Goal: Information Seeking & Learning: Learn about a topic

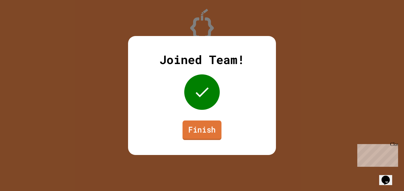
click at [207, 134] on link "Finish" at bounding box center [201, 131] width 39 height 20
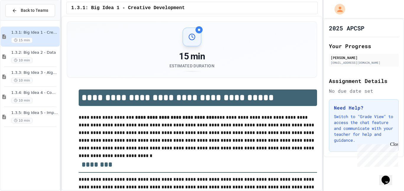
click at [344, 45] on h2 "Your Progress" at bounding box center [364, 46] width 70 height 8
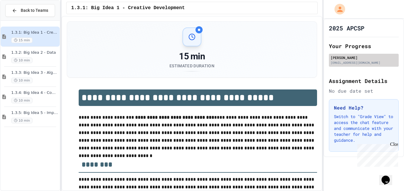
click at [352, 64] on div "[EMAIL_ADDRESS][DOMAIN_NAME]" at bounding box center [363, 63] width 66 height 4
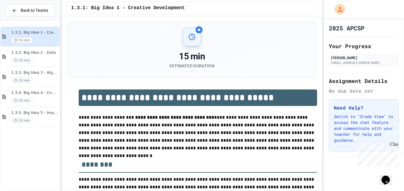
click at [358, 93] on div "No due date set" at bounding box center [364, 90] width 70 height 7
click at [390, 147] on div "Close" at bounding box center [393, 145] width 7 height 7
click at [365, 124] on p "Switch to "Grade View" to access the chat feature and communicate with your tea…" at bounding box center [364, 129] width 60 height 30
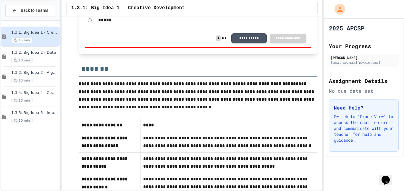
scroll to position [401, 0]
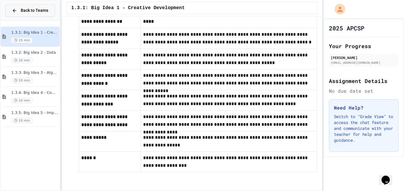
click at [45, 7] on span "Back to Teams" at bounding box center [34, 10] width 27 height 6
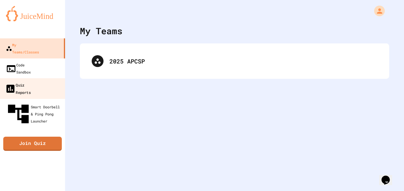
click at [47, 78] on link "Quiz Reports" at bounding box center [32, 88] width 67 height 21
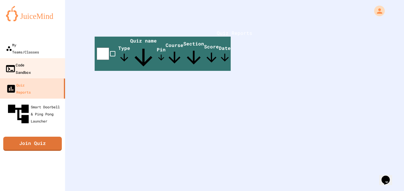
click at [41, 58] on link "Code Sandbox" at bounding box center [32, 68] width 67 height 21
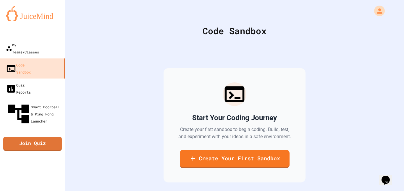
scroll to position [25, 0]
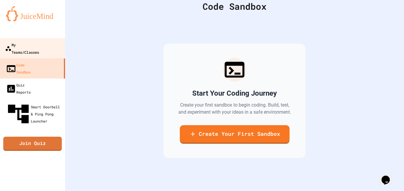
click at [26, 45] on div "My Teams/Classes" at bounding box center [22, 48] width 34 height 14
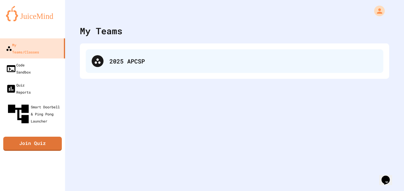
click at [148, 70] on div "2025 APCSP" at bounding box center [234, 61] width 297 height 24
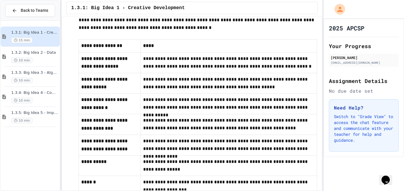
scroll to position [401, 0]
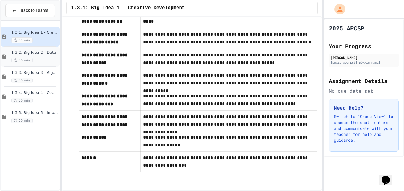
click at [47, 56] on div "1.3.2: Big Idea 2 - Data 10 min" at bounding box center [34, 56] width 47 height 13
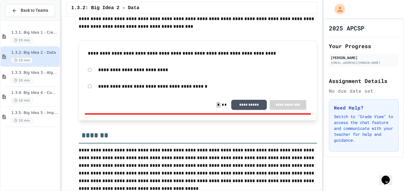
scroll to position [214, 0]
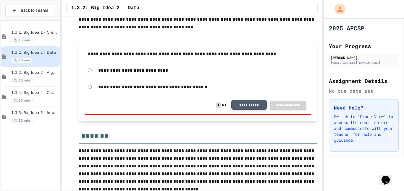
click at [241, 103] on button "**********" at bounding box center [248, 105] width 35 height 10
click at [38, 81] on div "10 min" at bounding box center [34, 81] width 47 height 6
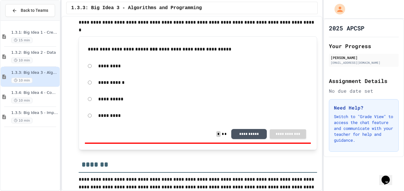
scroll to position [274, 0]
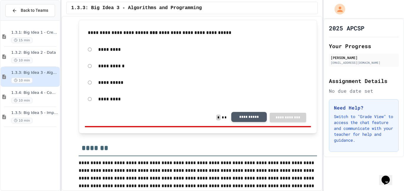
click at [244, 113] on button "**********" at bounding box center [248, 117] width 35 height 10
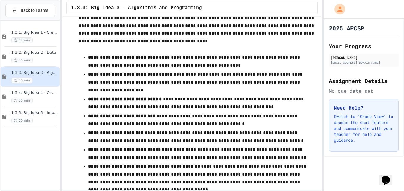
scroll to position [457, 0]
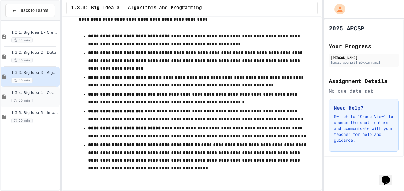
click at [33, 100] on div "10 min" at bounding box center [34, 101] width 47 height 6
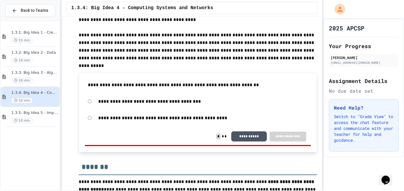
scroll to position [207, 0]
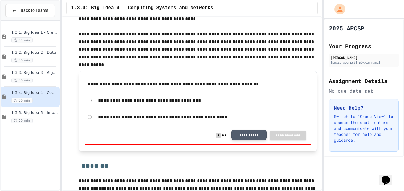
click at [239, 139] on button "**********" at bounding box center [248, 135] width 35 height 10
click at [48, 118] on div "10 min" at bounding box center [34, 121] width 47 height 6
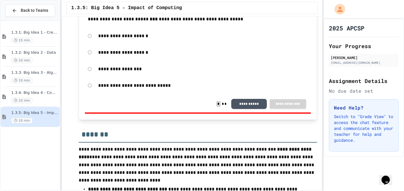
scroll to position [289, 0]
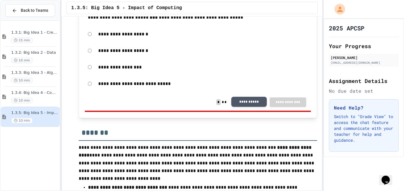
click at [241, 105] on button "**********" at bounding box center [248, 102] width 35 height 10
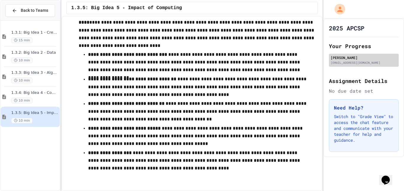
click at [350, 61] on div "[EMAIL_ADDRESS][DOMAIN_NAME]" at bounding box center [363, 63] width 66 height 4
